Goal: Task Accomplishment & Management: Use online tool/utility

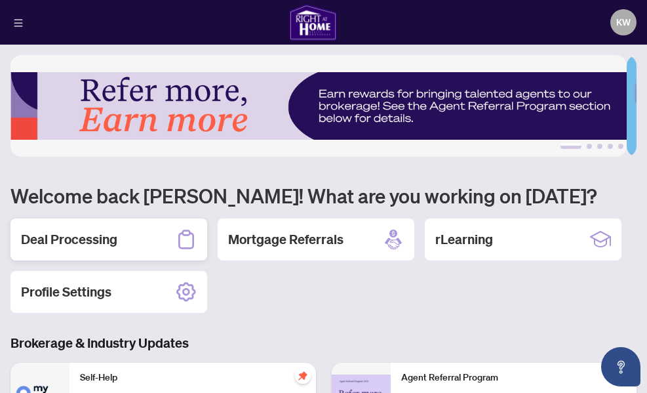
click at [69, 239] on h2 "Deal Processing" at bounding box center [69, 239] width 96 height 18
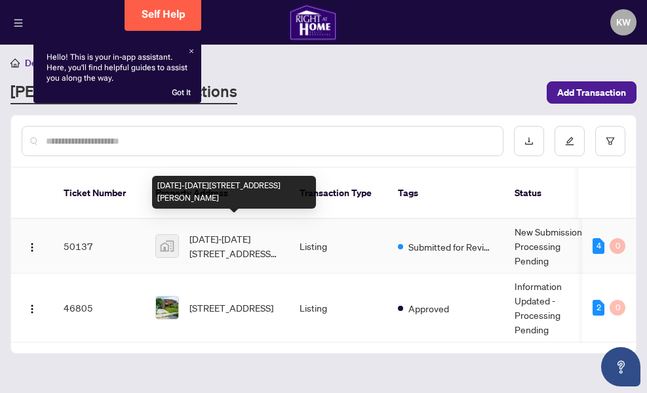
click at [234, 241] on span "[DATE]-[DATE][STREET_ADDRESS][PERSON_NAME]" at bounding box center [234, 246] width 89 height 29
click at [222, 232] on span "[DATE]-[DATE][STREET_ADDRESS][PERSON_NAME]" at bounding box center [234, 246] width 89 height 29
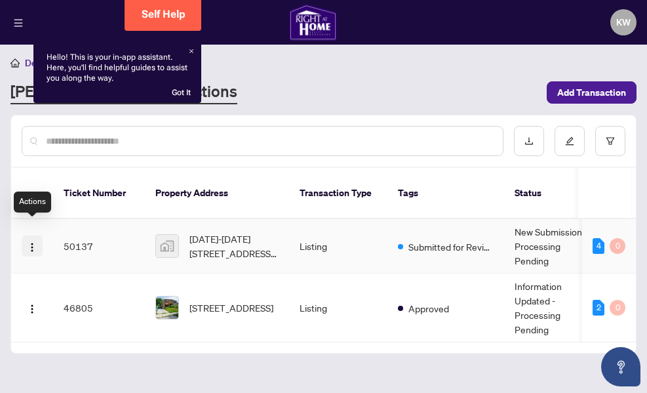
click at [30, 242] on img "button" at bounding box center [32, 247] width 10 height 10
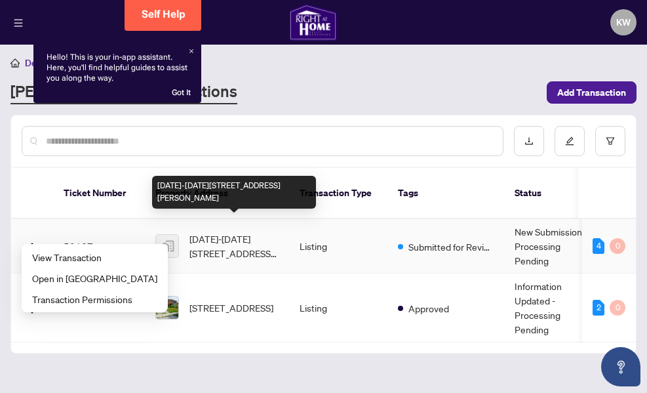
click at [229, 232] on span "[DATE]-[DATE][STREET_ADDRESS][PERSON_NAME]" at bounding box center [234, 246] width 89 height 29
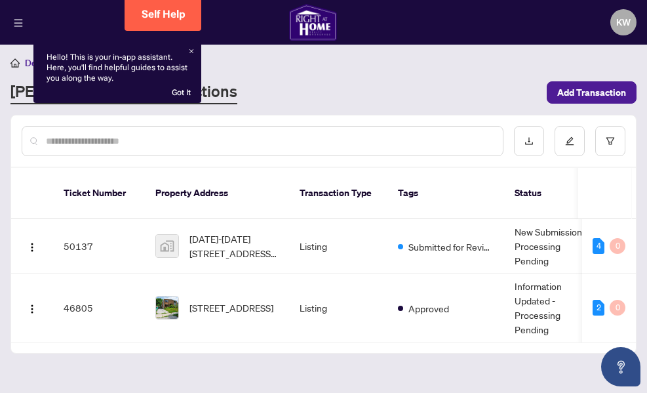
click at [380, 138] on input "text" at bounding box center [269, 141] width 447 height 14
click at [498, 91] on div "[PERSON_NAME] - Transactions" at bounding box center [274, 93] width 529 height 24
